Goal: Transaction & Acquisition: Purchase product/service

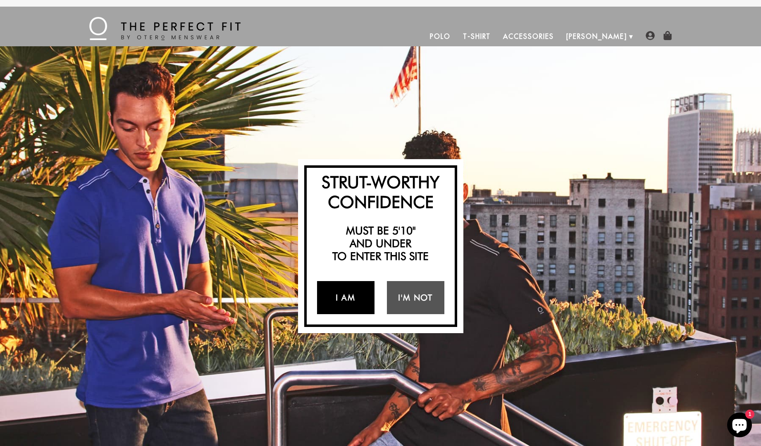
click at [350, 294] on link "I Am" at bounding box center [345, 297] width 57 height 33
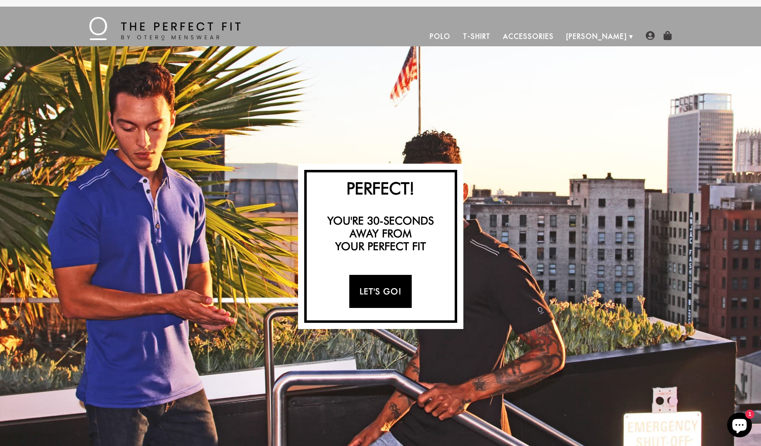
click at [369, 289] on link "Let's Go!" at bounding box center [380, 291] width 62 height 33
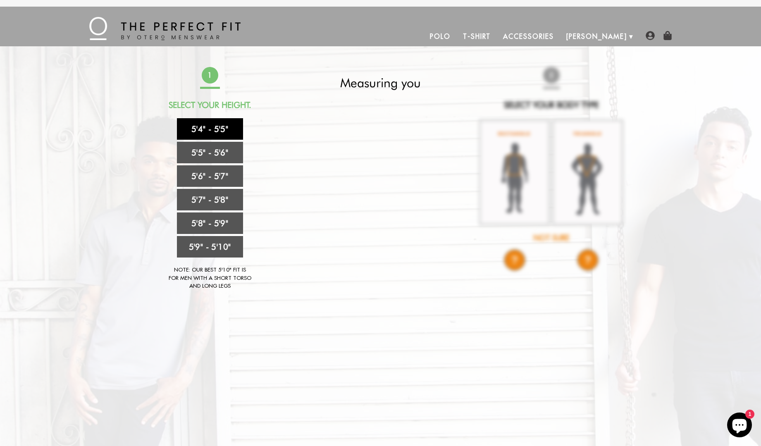
click at [198, 124] on link "5'4" - 5'5"" at bounding box center [210, 128] width 66 height 21
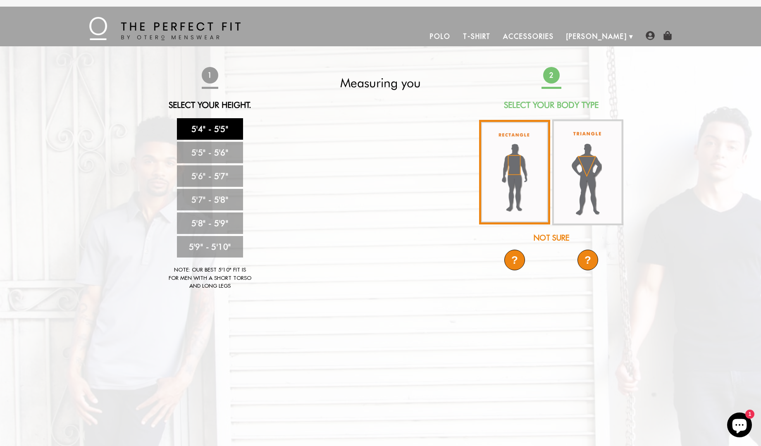
click at [526, 169] on img at bounding box center [514, 172] width 71 height 105
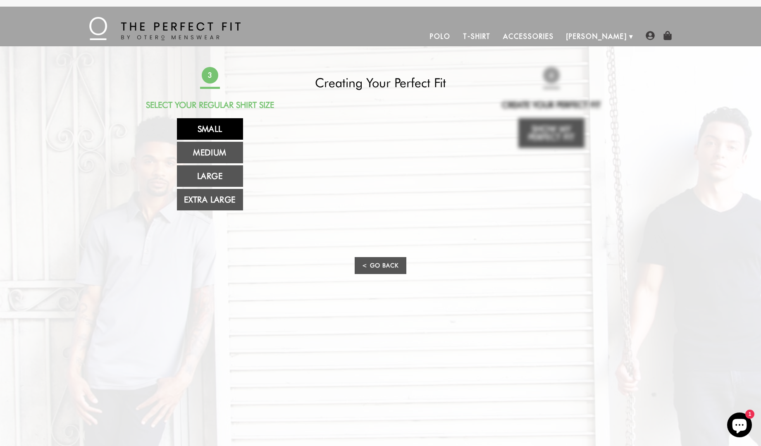
click at [197, 131] on link "Small" at bounding box center [210, 128] width 66 height 21
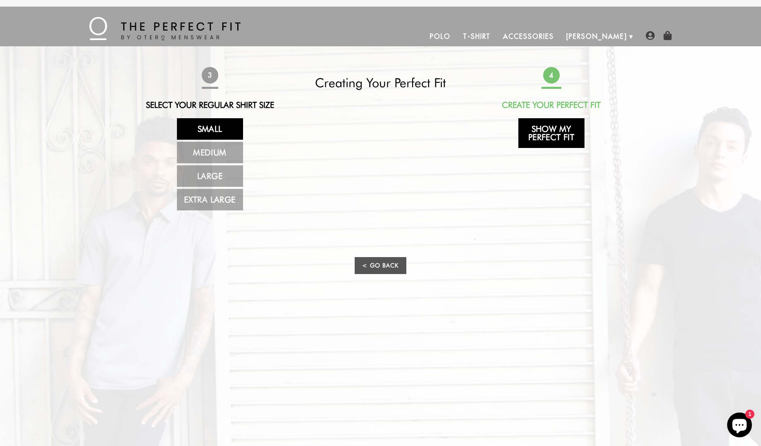
click at [532, 136] on link "Show My Perfect Fit" at bounding box center [551, 133] width 66 height 30
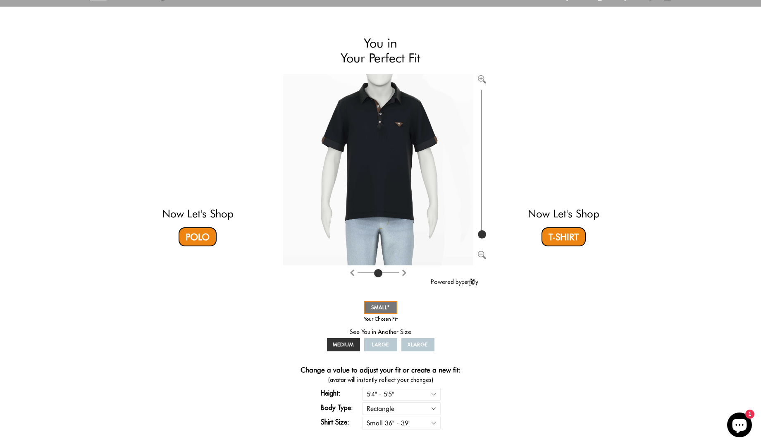
scroll to position [47, 0]
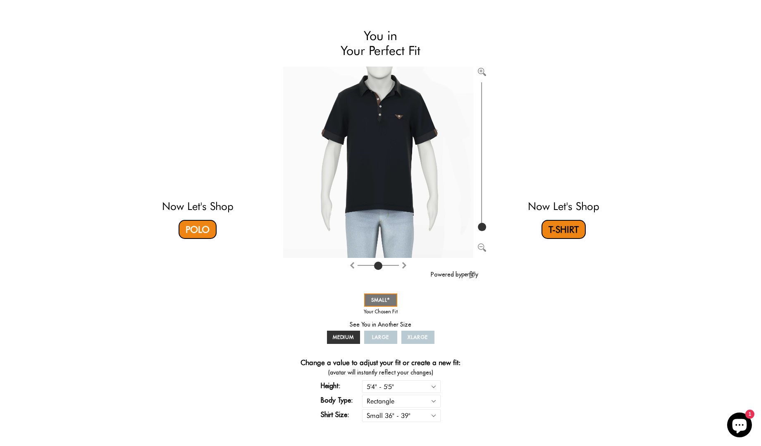
click at [558, 229] on link "T-Shirt" at bounding box center [563, 229] width 44 height 19
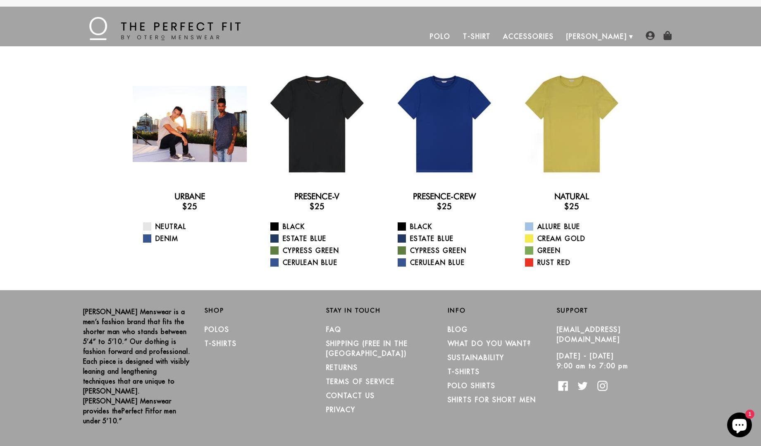
click at [152, 136] on div at bounding box center [190, 124] width 114 height 114
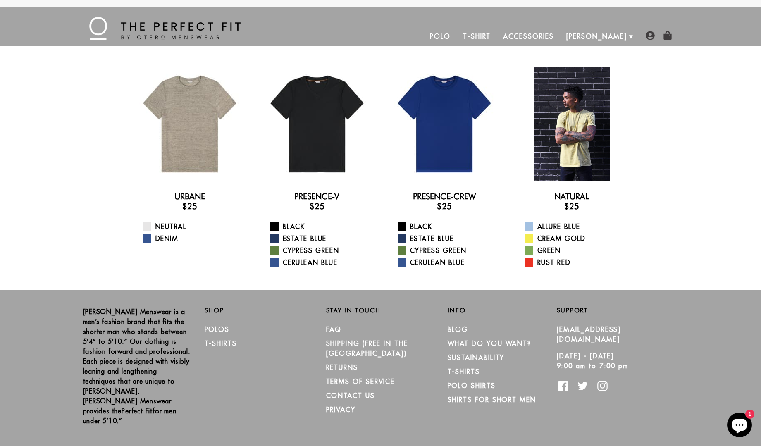
click at [571, 126] on div at bounding box center [572, 124] width 114 height 114
